Goal: Task Accomplishment & Management: Manage account settings

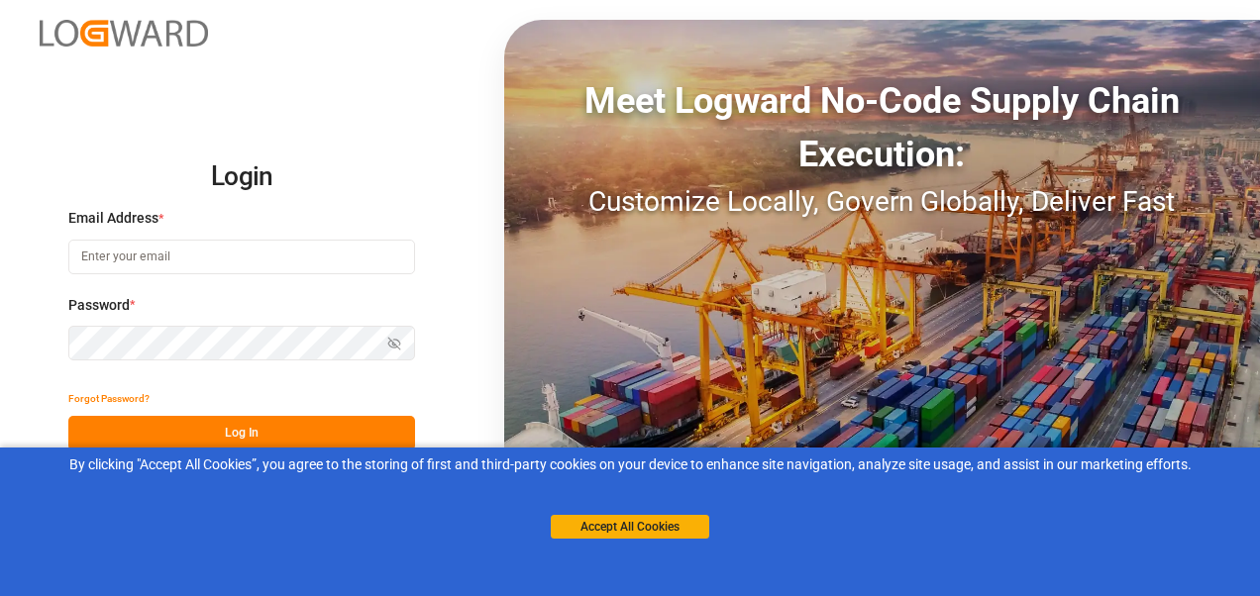
click at [189, 264] on input at bounding box center [241, 257] width 347 height 35
type input "[PERSON_NAME][EMAIL_ADDRESS][PERSON_NAME][DOMAIN_NAME]"
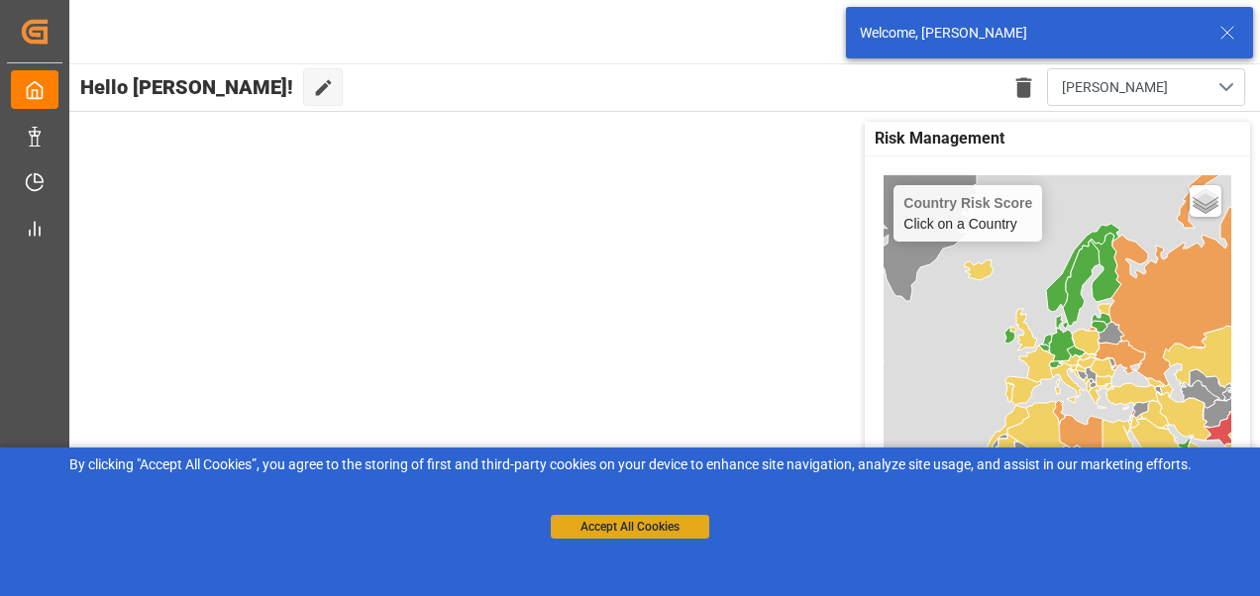
click at [624, 527] on button "Accept All Cookies" at bounding box center [630, 527] width 159 height 24
